Goal: Information Seeking & Learning: Learn about a topic

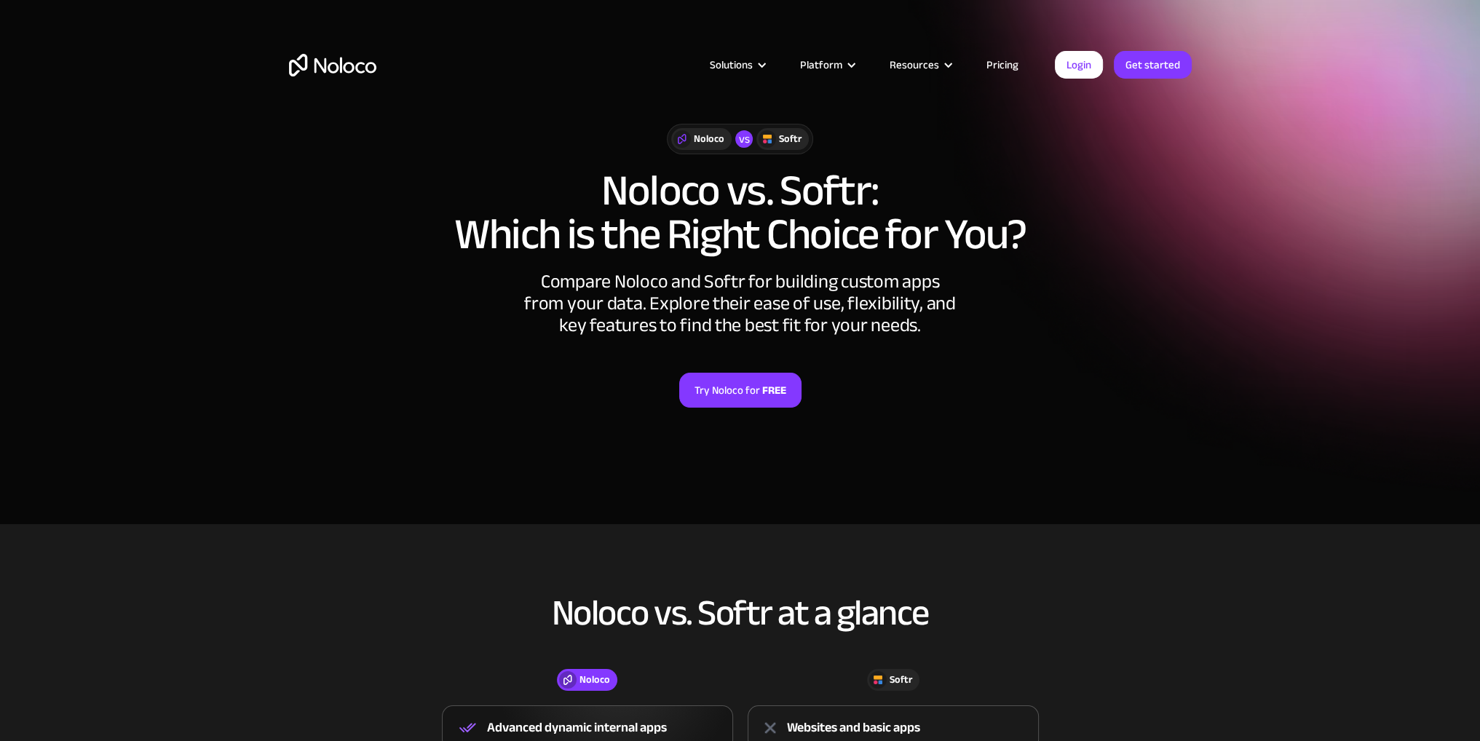
click at [328, 62] on img "home" at bounding box center [332, 65] width 87 height 23
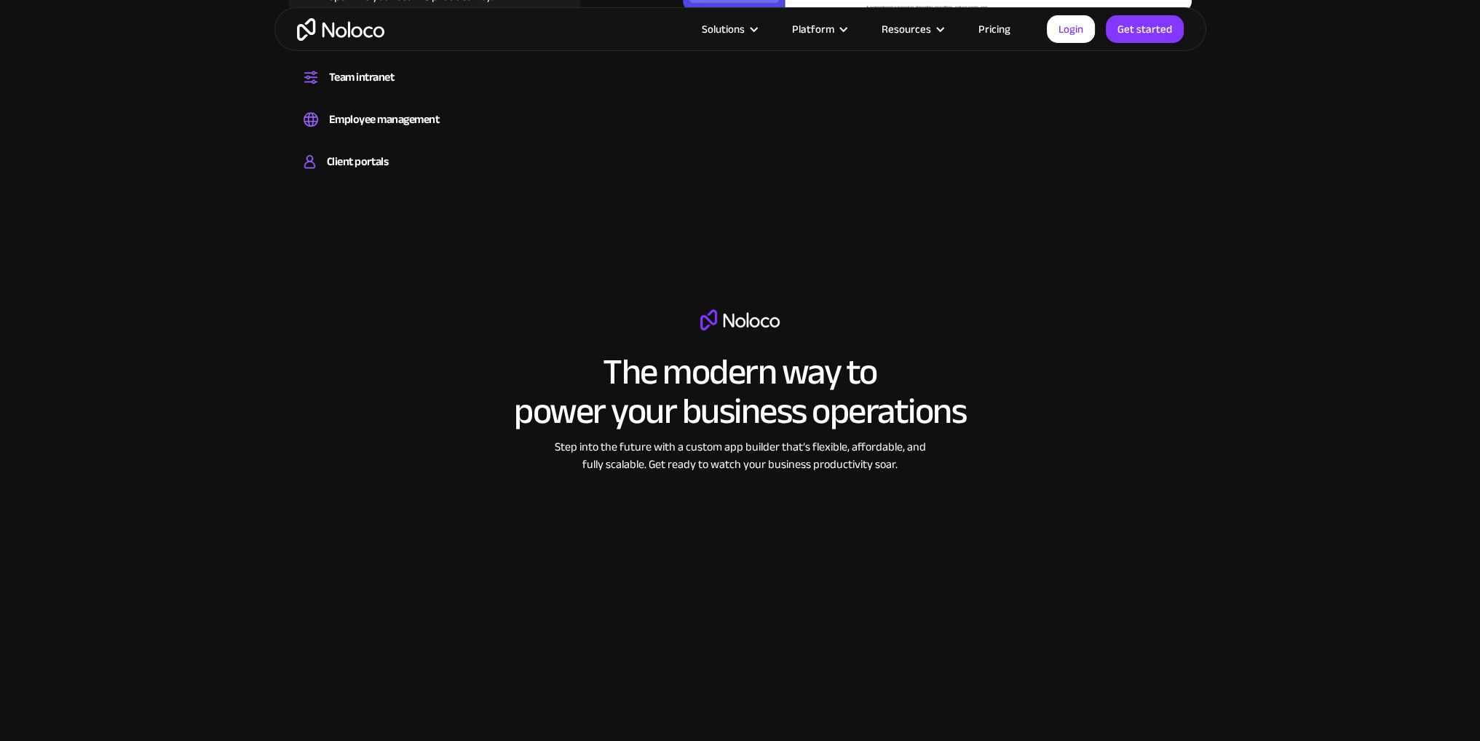
scroll to position [1893, 0]
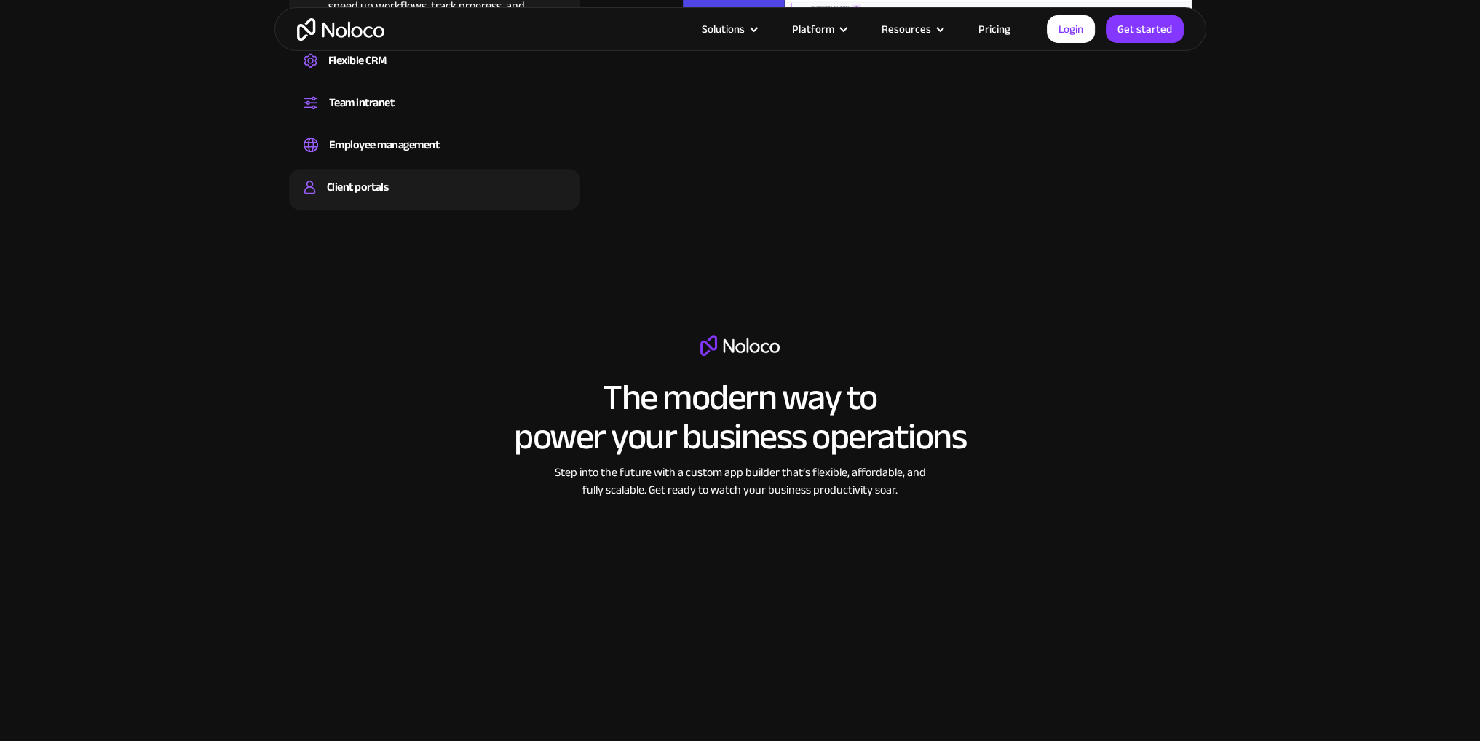
click at [364, 189] on div "Client portals" at bounding box center [357, 187] width 61 height 22
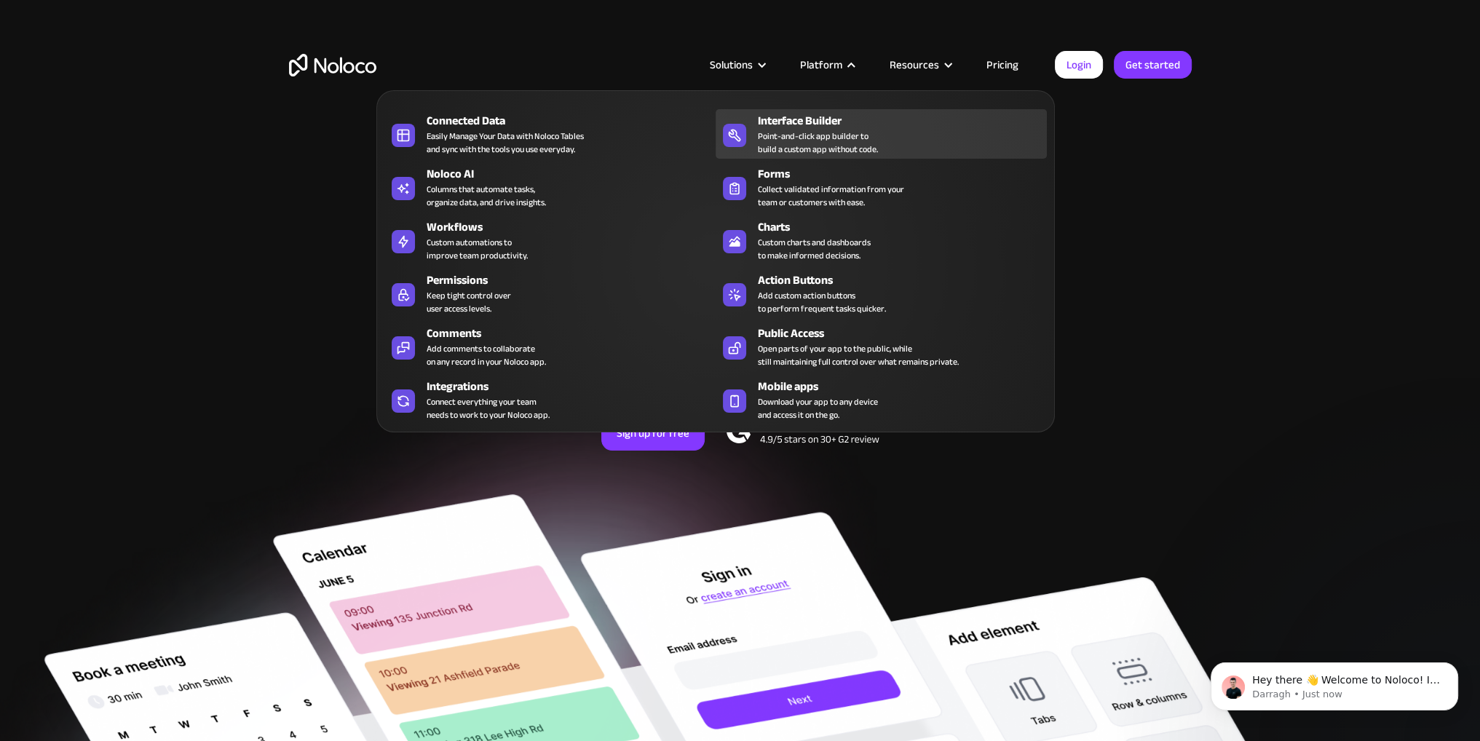
scroll to position [0, 0]
click at [812, 130] on div "Point-and-click app builder to build a custom app without code." at bounding box center [818, 143] width 120 height 26
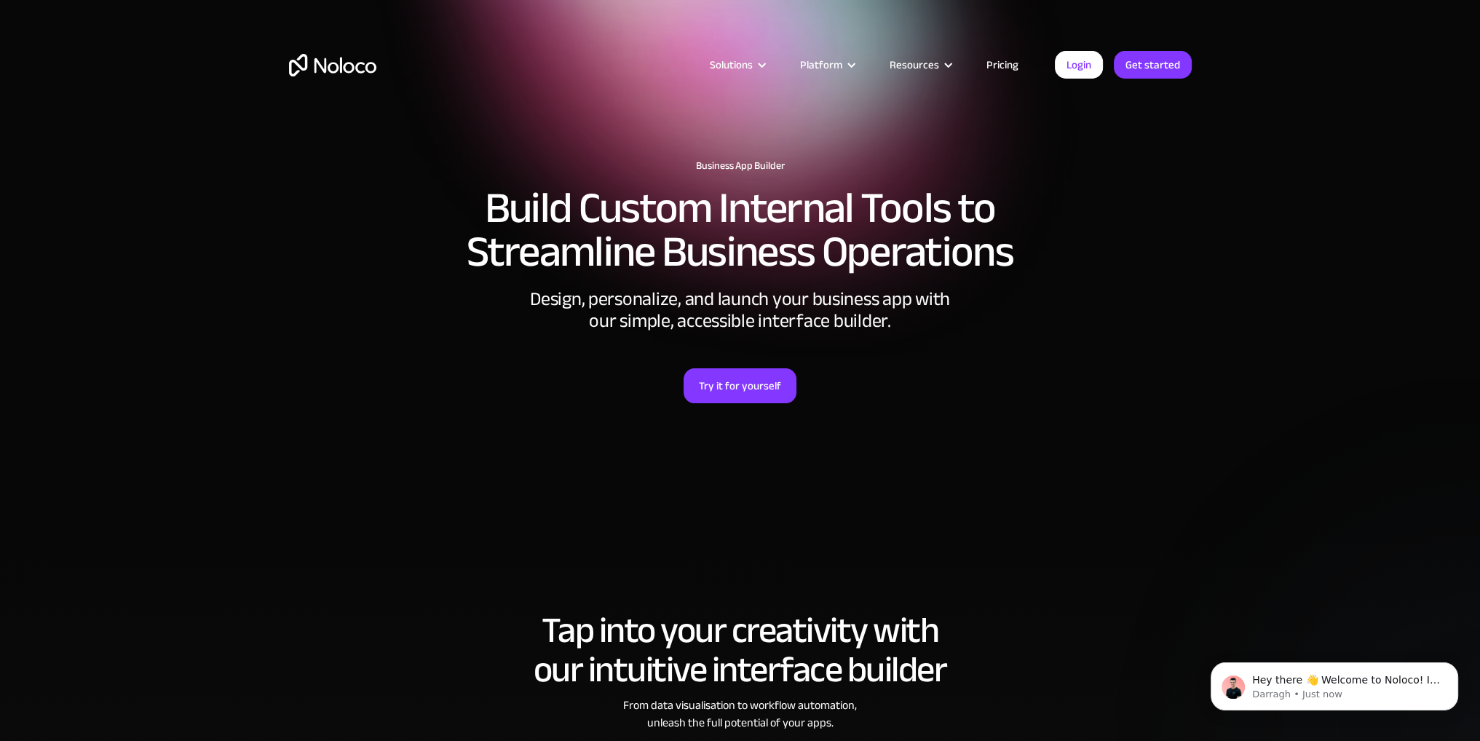
click at [1001, 66] on link "Pricing" at bounding box center [1002, 64] width 68 height 19
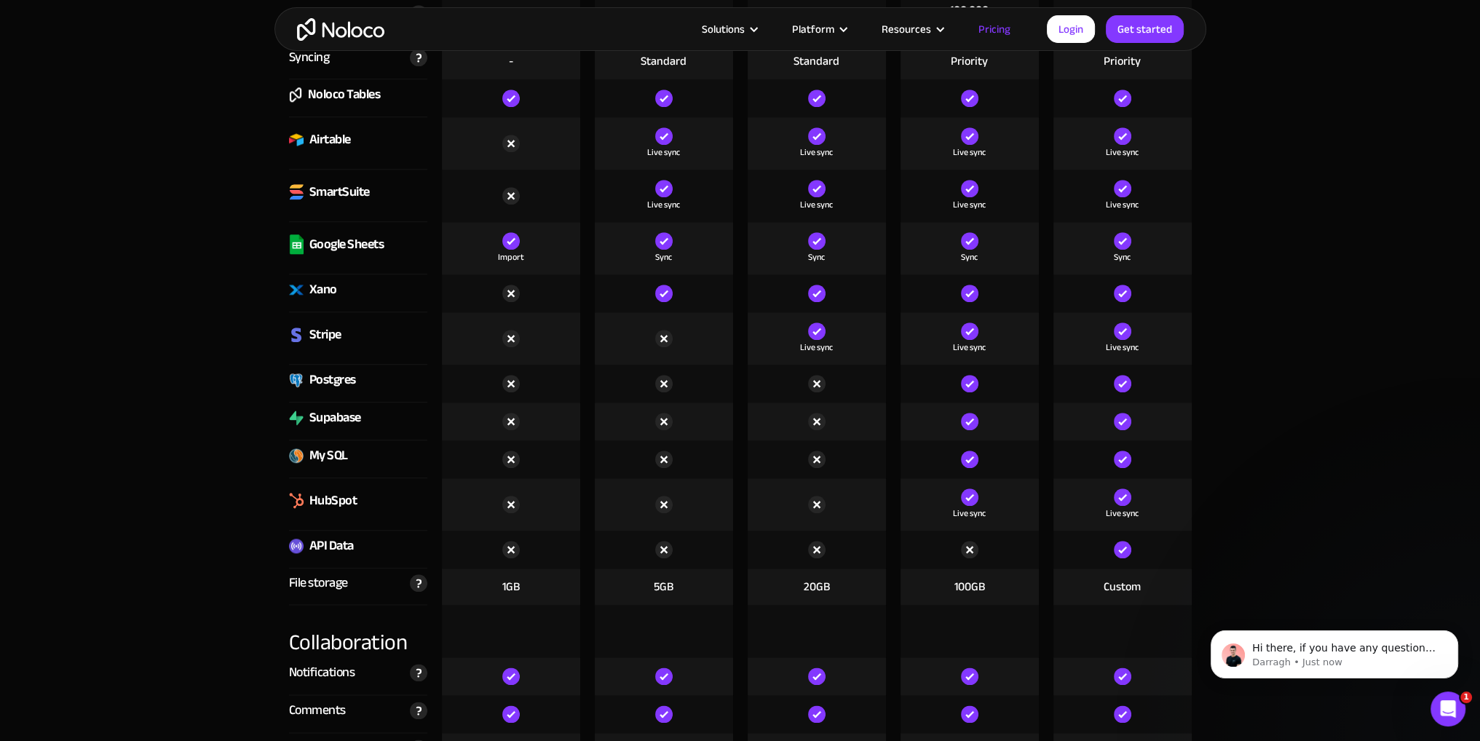
scroll to position [2112, 0]
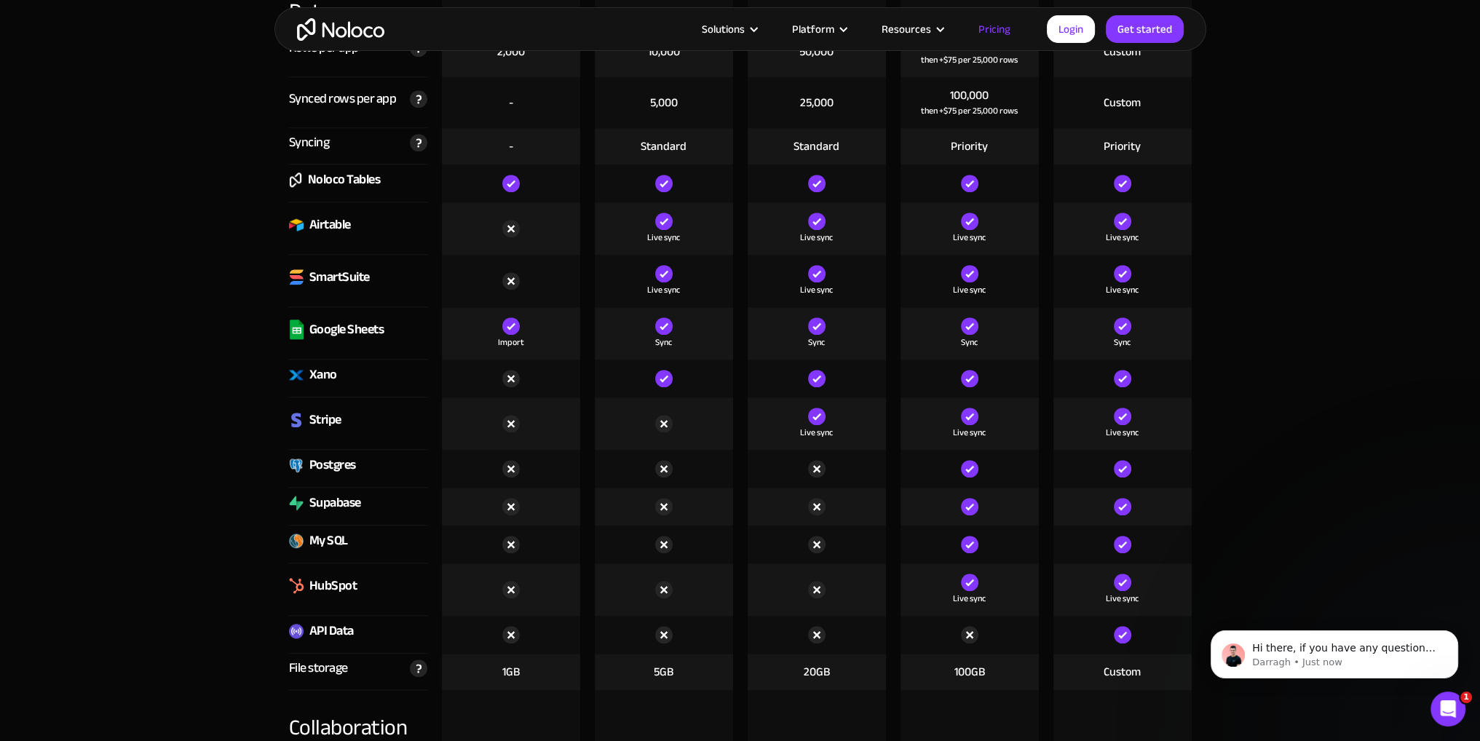
click at [321, 497] on div "Supabase" at bounding box center [335, 503] width 52 height 22
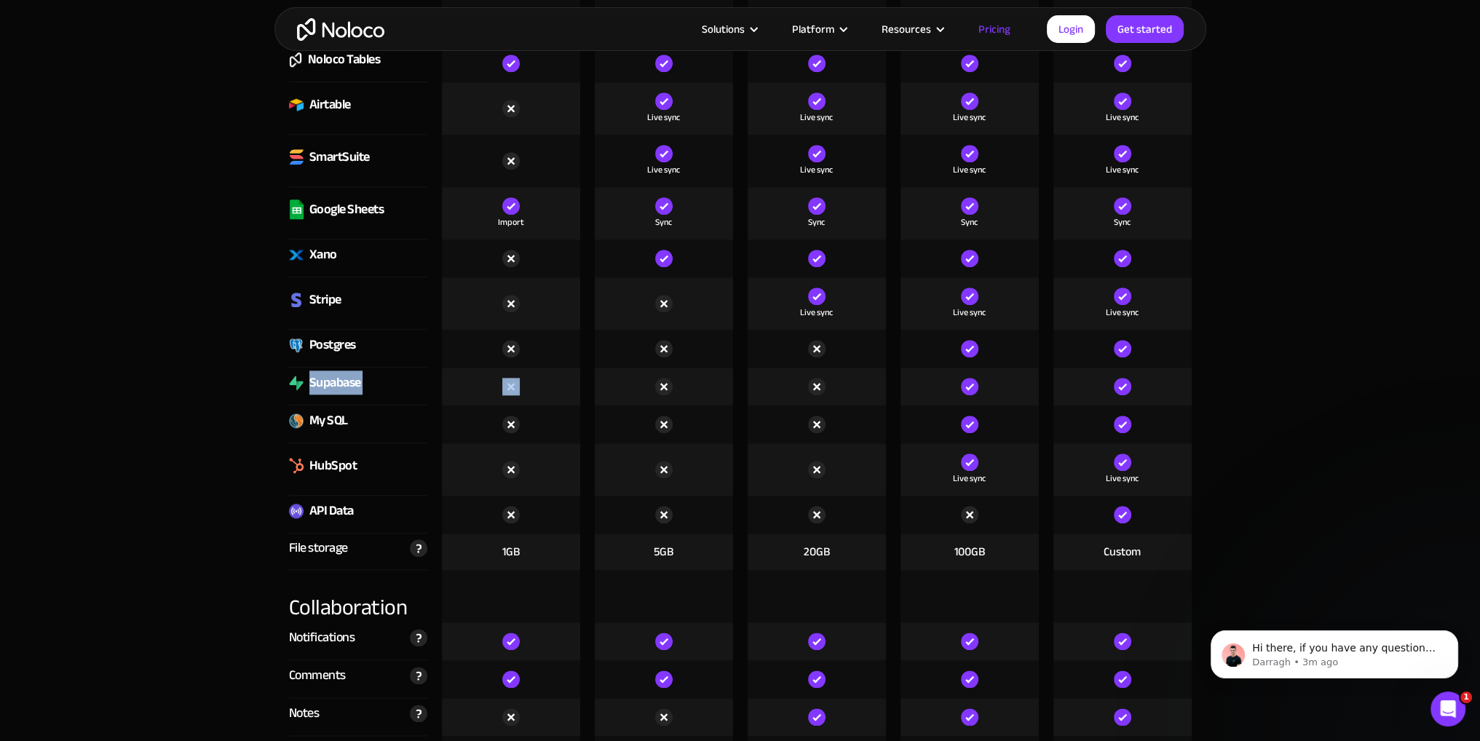
scroll to position [2257, 0]
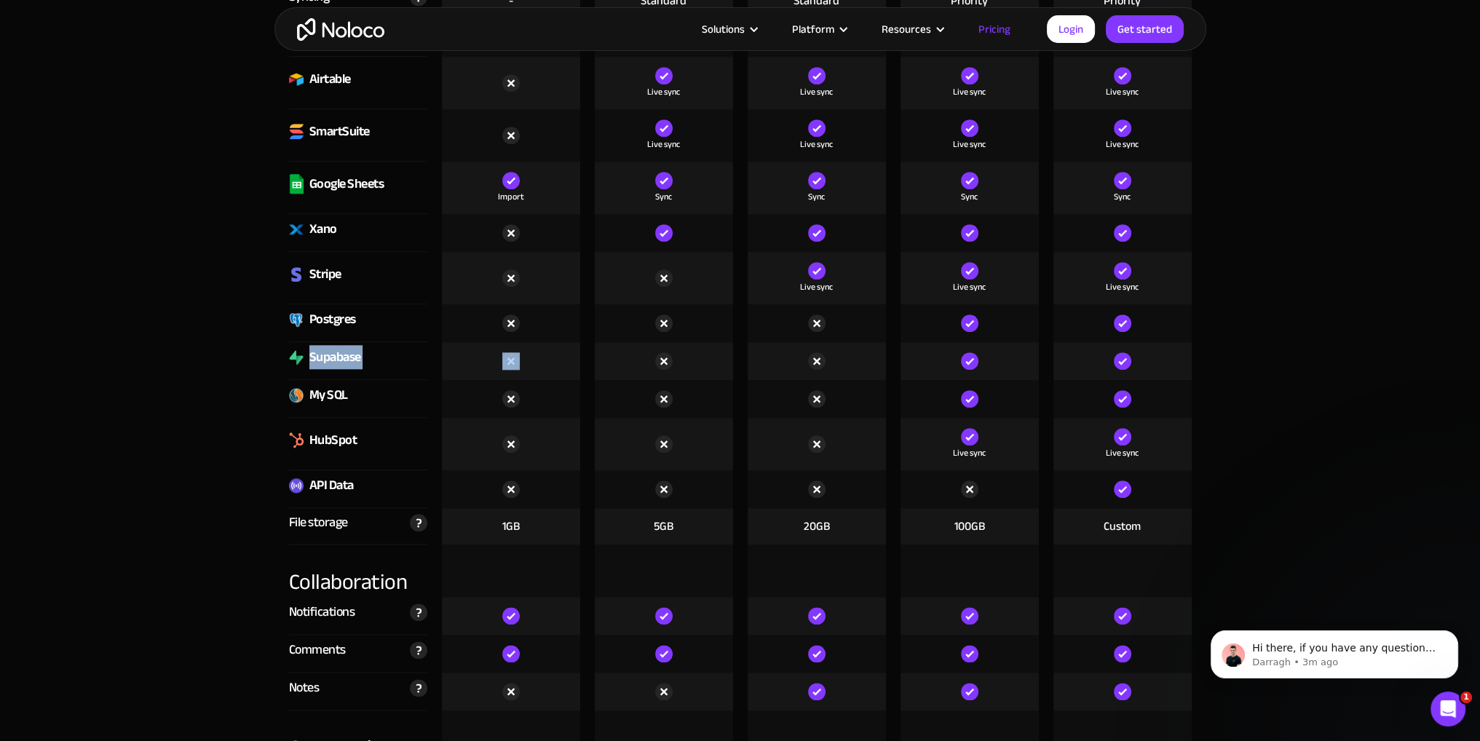
click at [355, 357] on div "Supabase" at bounding box center [335, 358] width 52 height 22
click at [335, 485] on div "API Data" at bounding box center [331, 486] width 44 height 22
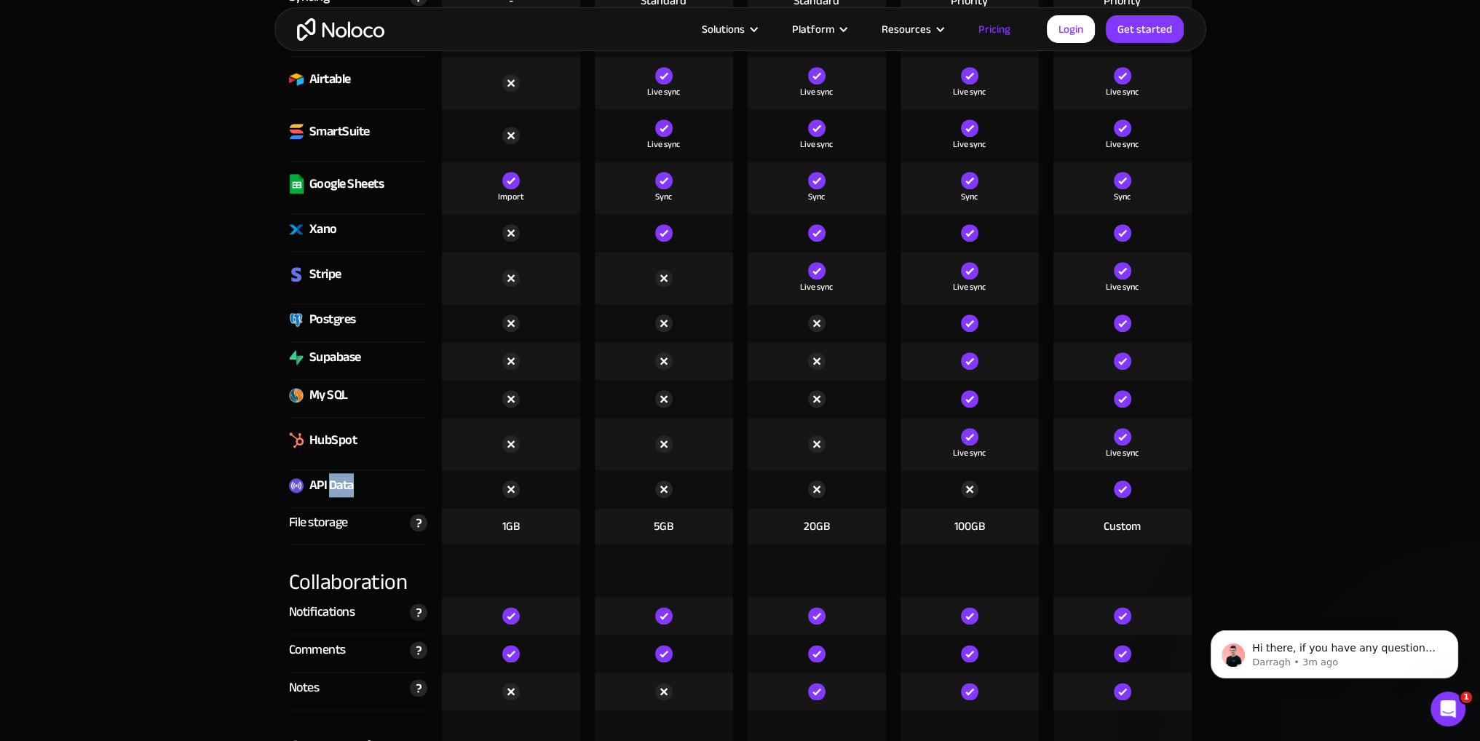
click at [335, 485] on div "API Data" at bounding box center [331, 486] width 44 height 22
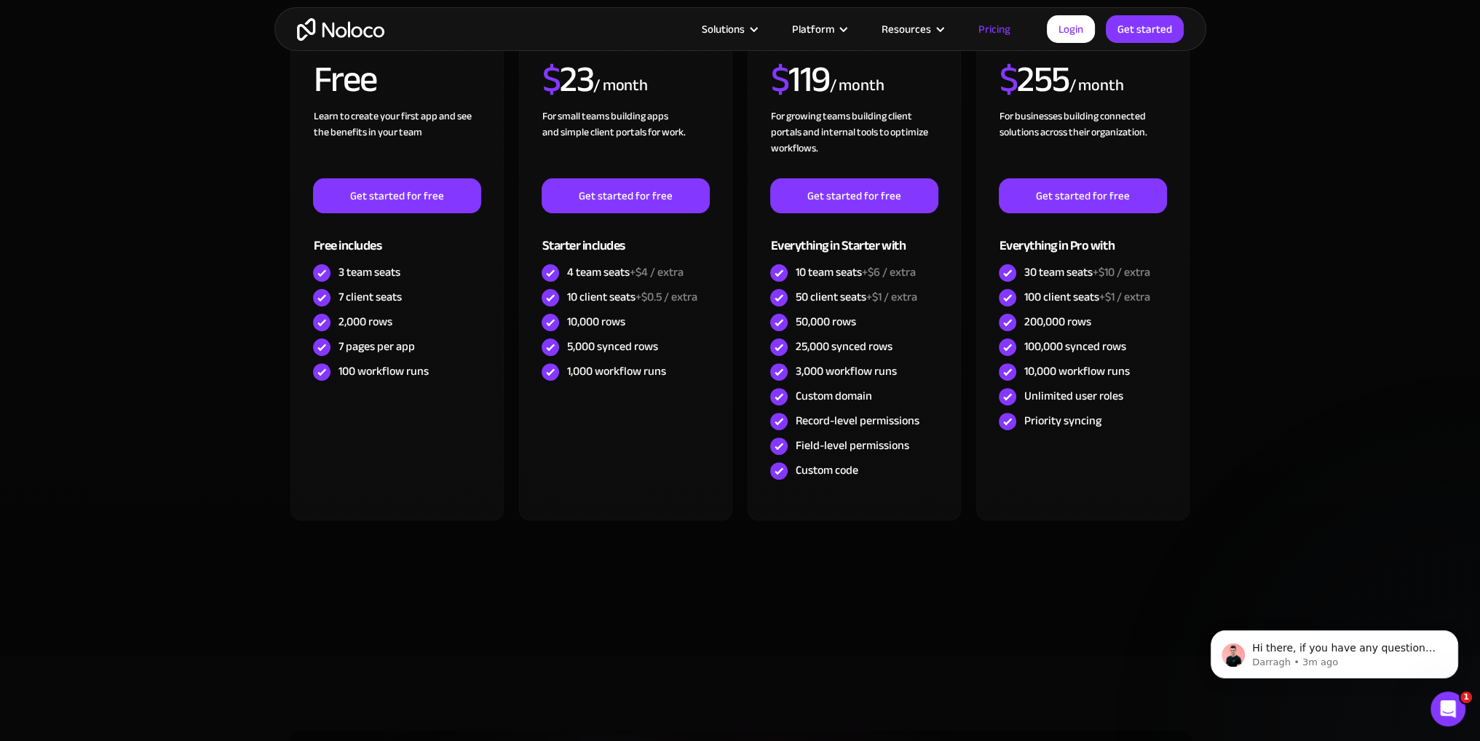
scroll to position [0, 0]
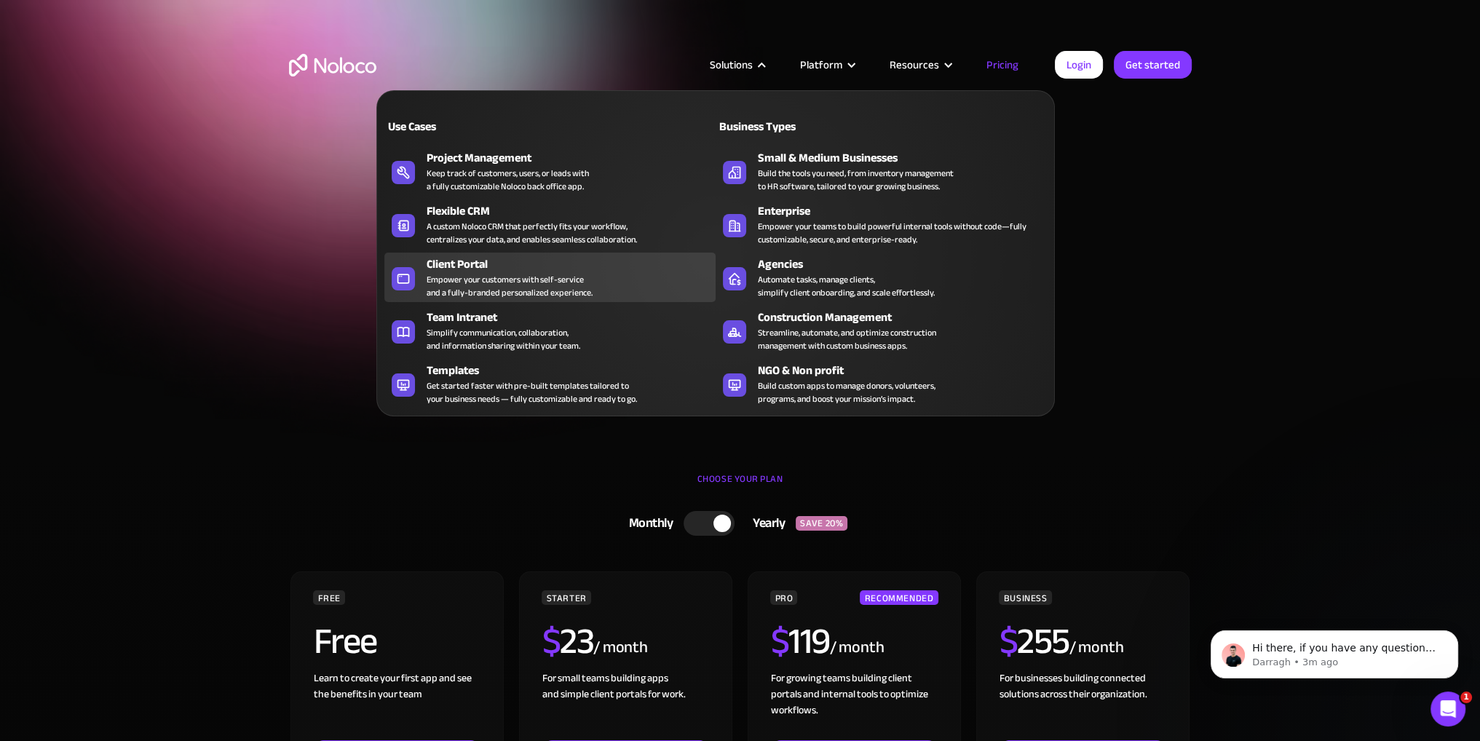
click at [484, 273] on div "Empower your customers with self-service and a fully-branded personalized exper…" at bounding box center [510, 286] width 166 height 26
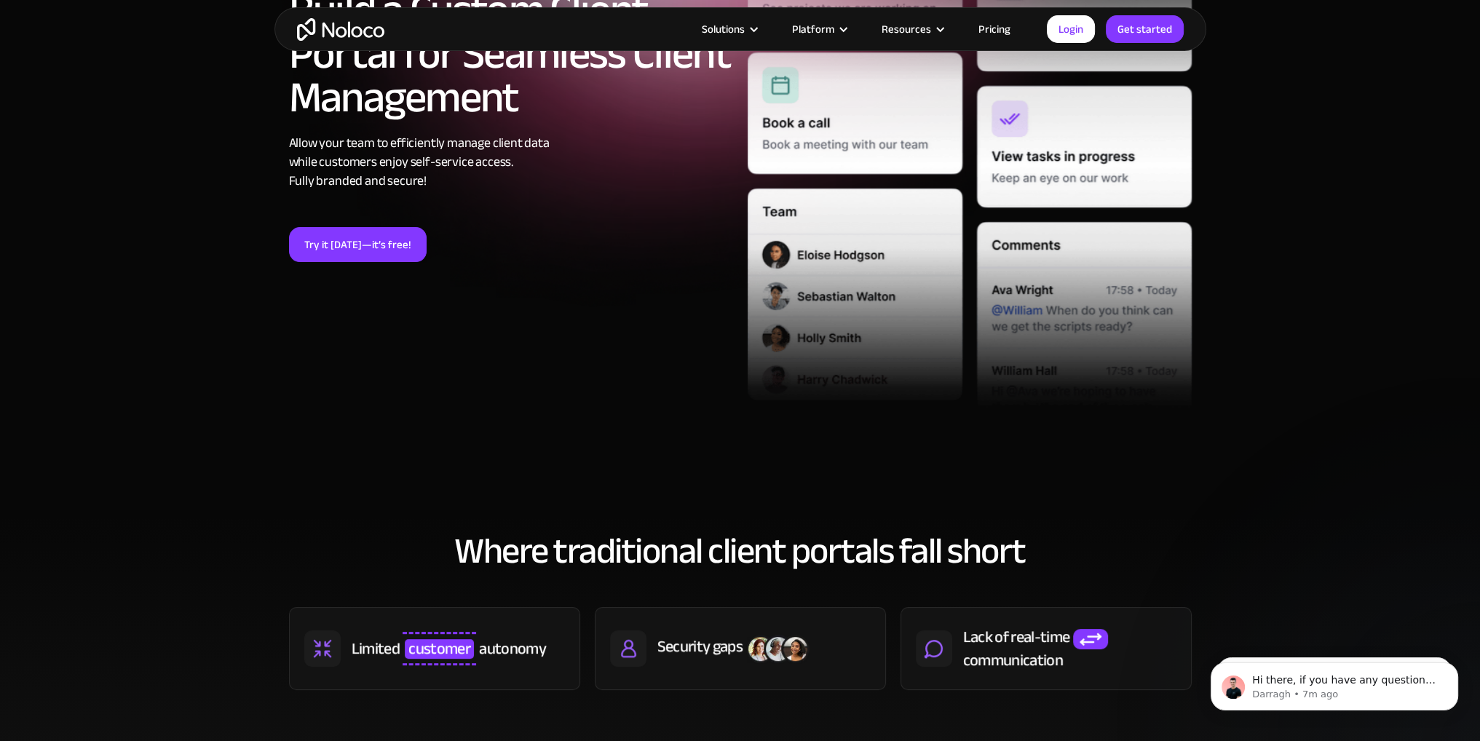
scroll to position [291, 0]
